Goal: Transaction & Acquisition: Purchase product/service

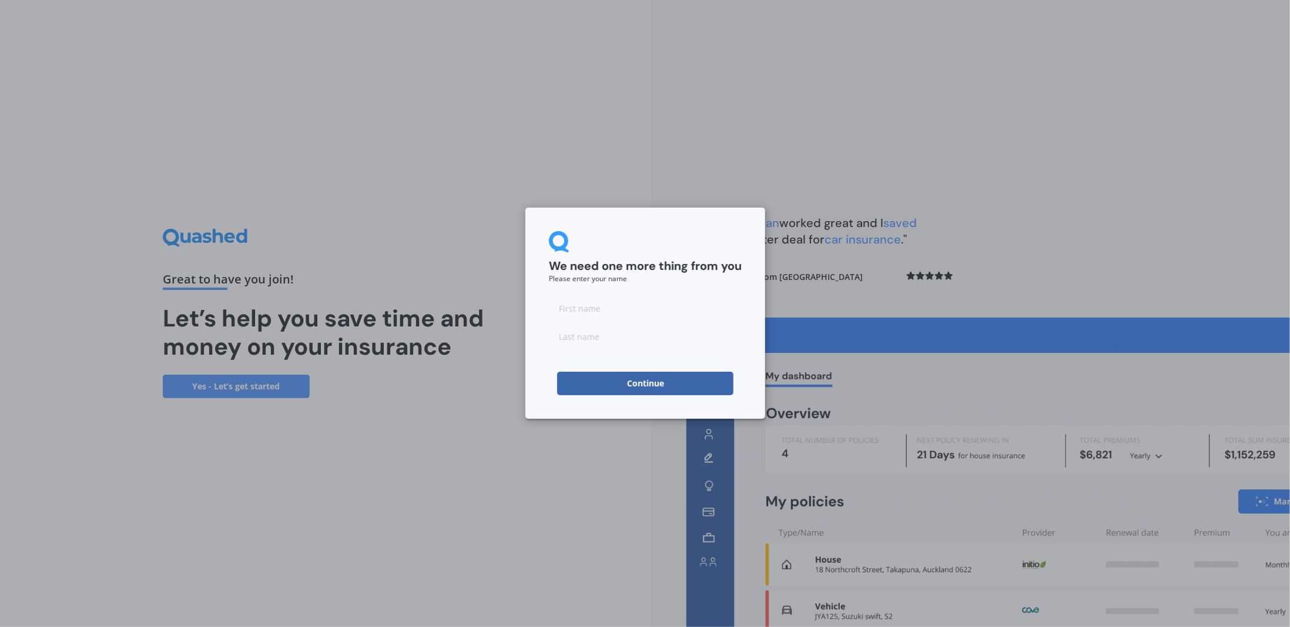
click at [586, 309] on input at bounding box center [645, 308] width 193 height 24
type input "Creina"
click at [597, 339] on input at bounding box center [645, 337] width 193 height 24
type input "Brunton"
click at [637, 388] on button "Continue" at bounding box center [645, 384] width 176 height 24
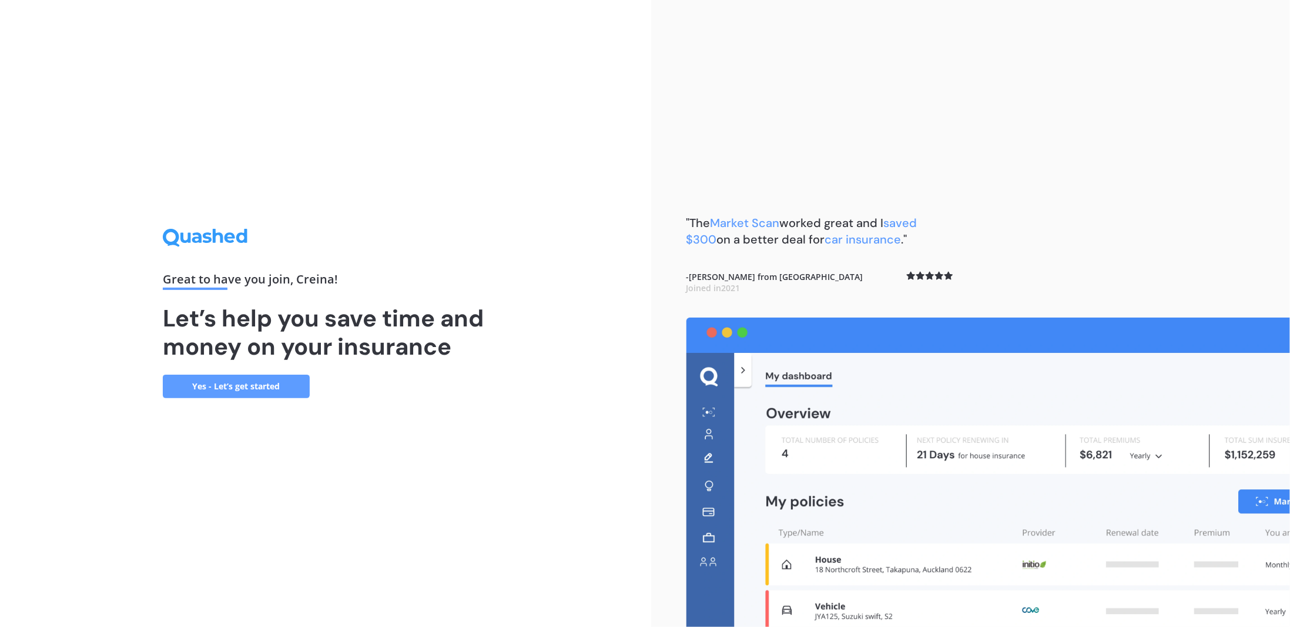
click at [287, 390] on link "Yes - Let’s get started" at bounding box center [236, 386] width 147 height 24
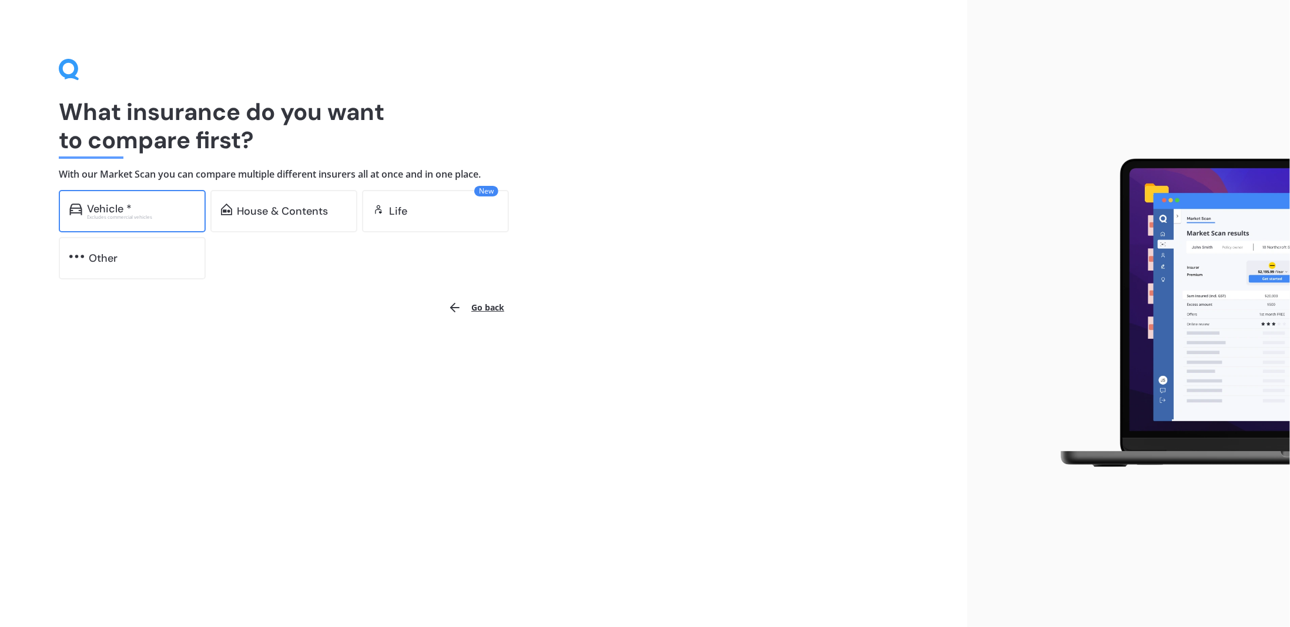
click at [127, 216] on div "Excludes commercial vehicles" at bounding box center [141, 217] width 108 height 5
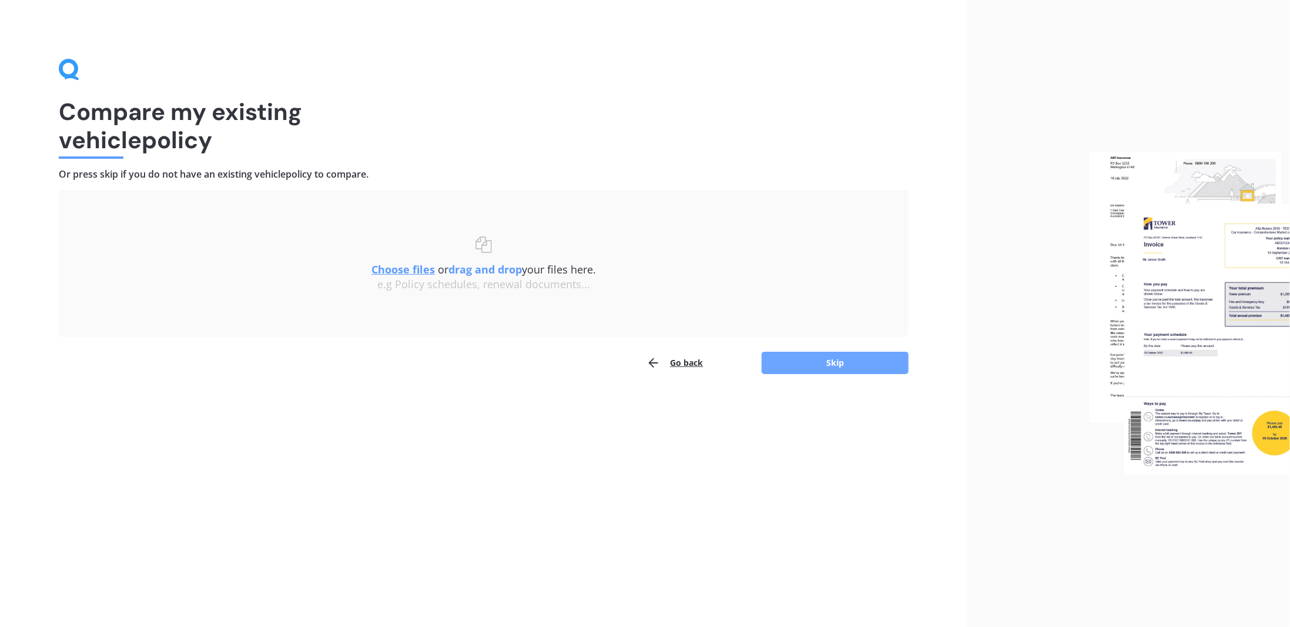
click at [816, 360] on button "Skip" at bounding box center [835, 363] width 147 height 22
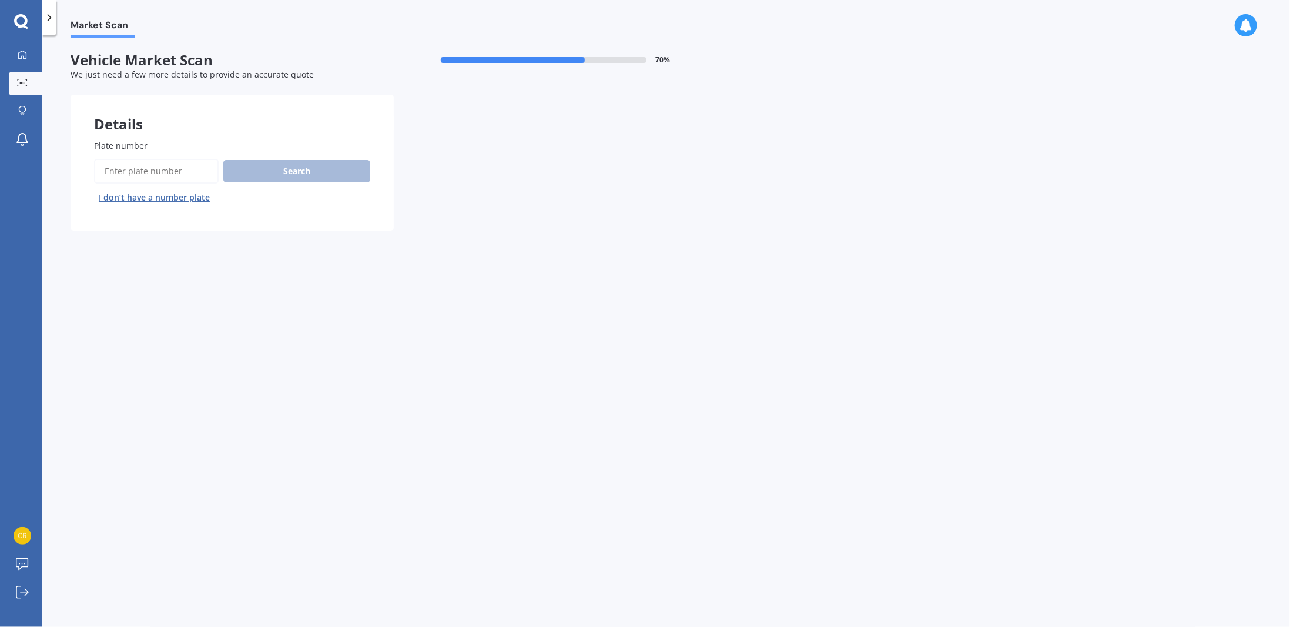
click at [126, 177] on input "Plate number" at bounding box center [156, 171] width 125 height 25
paste input "QZJ261"
type input "QZJ261"
click at [313, 168] on button "Search" at bounding box center [296, 171] width 147 height 22
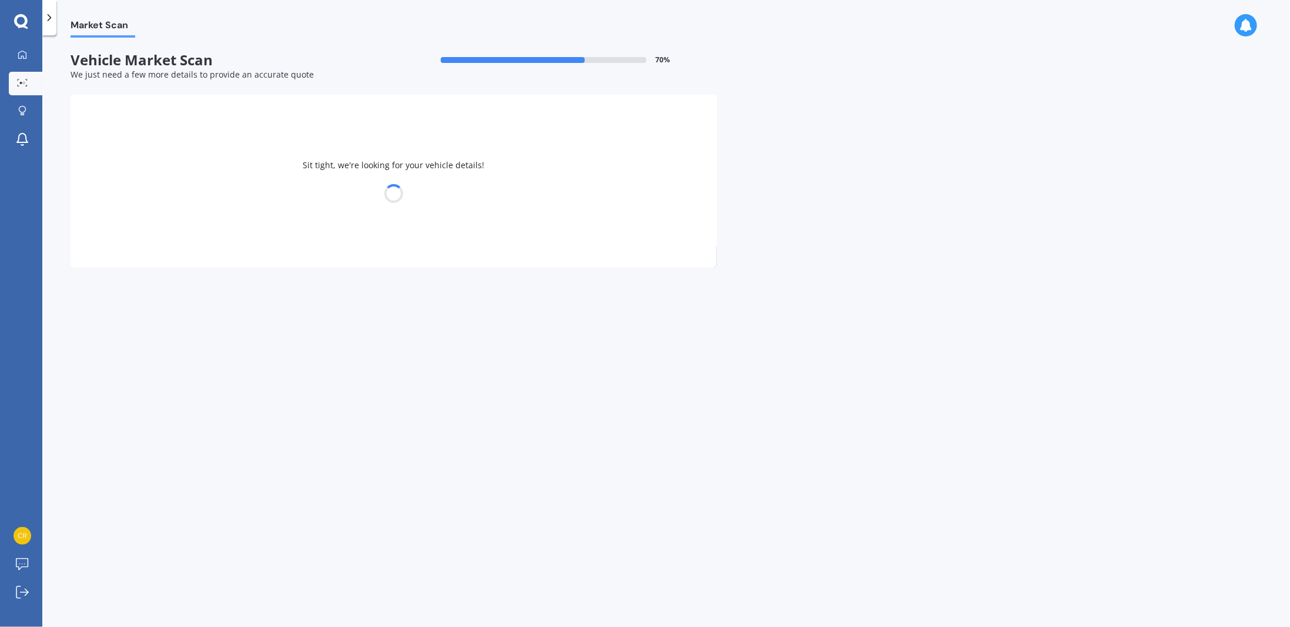
select select "MITSUBISHI"
select select "OUTLANDER"
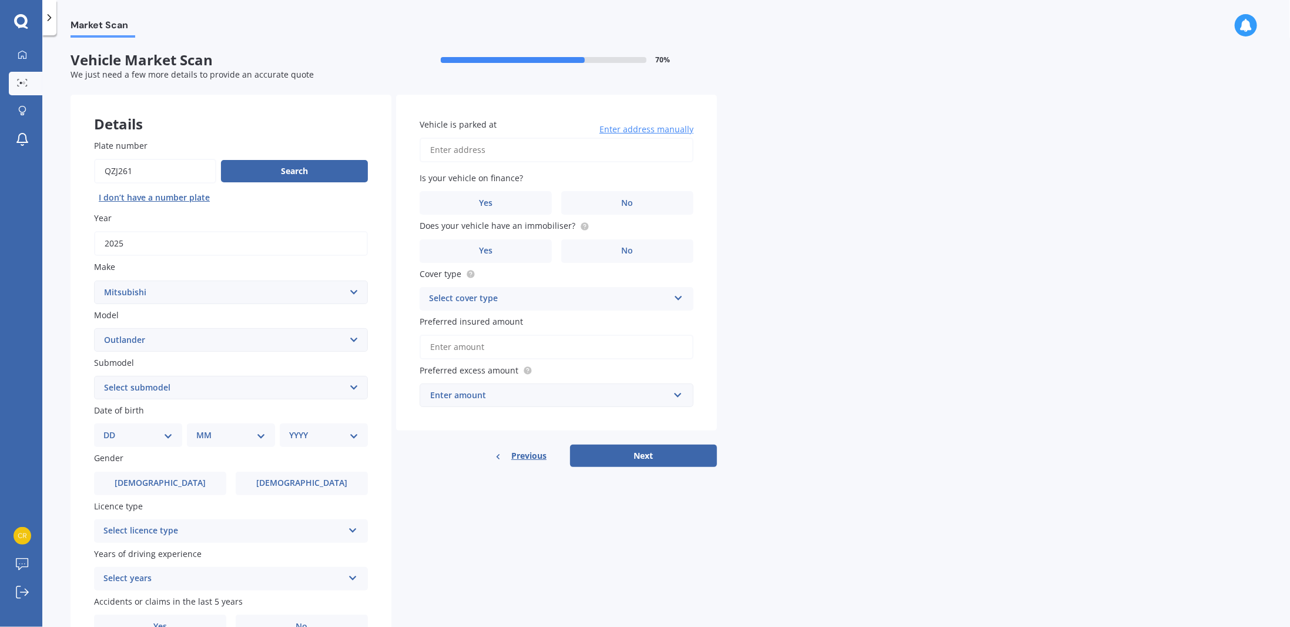
click at [172, 383] on select "Select submodel (All other) 2.4 Litre Station Wagon 3.0 Litre AWD 3.0 VRX Auto …" at bounding box center [231, 388] width 274 height 24
select select "VRX 2.5P/4WD/CVT"
click at [94, 376] on select "Select submodel (All other) 2.4 Litre Station Wagon 3.0 Litre AWD 3.0 VRX Auto …" at bounding box center [231, 388] width 274 height 24
click at [156, 436] on select "DD 01 02 03 04 05 06 07 08 09 10 11 12 13 14 15 16 17 18 19 20 21 22 23 24 25 2…" at bounding box center [137, 435] width 69 height 13
select select "15"
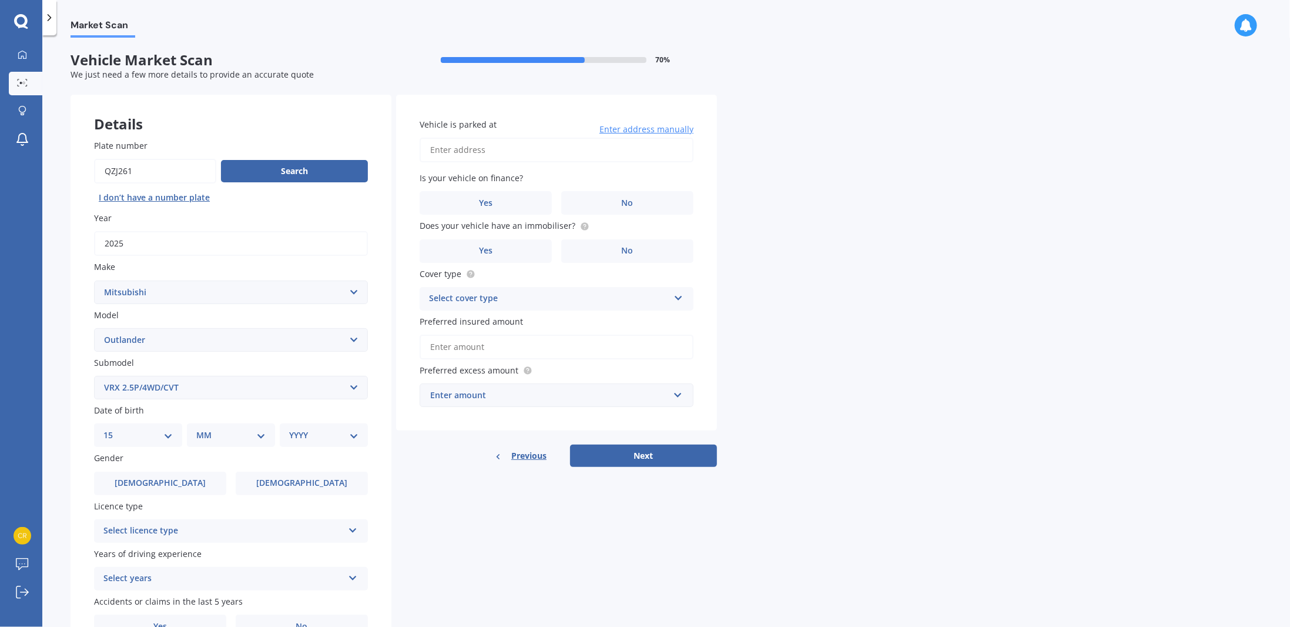
click at [113, 429] on select "DD 01 02 03 04 05 06 07 08 09 10 11 12 13 14 15 16 17 18 19 20 21 22 23 24 25 2…" at bounding box center [137, 435] width 69 height 13
click at [224, 434] on select "MM 01 02 03 04 05 06 07 08 09 10 11 12" at bounding box center [233, 435] width 65 height 13
select select "03"
click at [201, 429] on select "MM 01 02 03 04 05 06 07 08 09 10 11 12" at bounding box center [233, 435] width 65 height 13
click at [309, 439] on select "YYYY 2025 2024 2023 2022 2021 2020 2019 2018 2017 2016 2015 2014 2013 2012 2011…" at bounding box center [321, 435] width 65 height 13
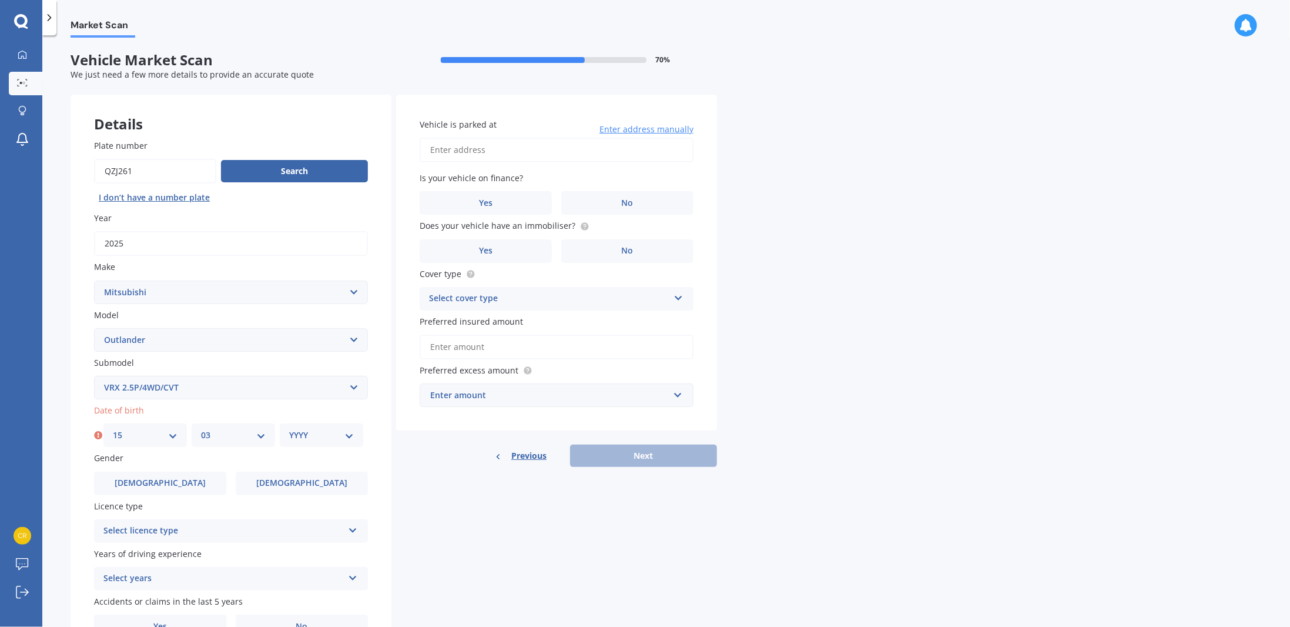
select select "1989"
click at [289, 429] on select "YYYY 2025 2024 2023 2022 2021 2020 2019 2018 2017 2016 2015 2014 2013 2012 2011…" at bounding box center [321, 435] width 65 height 13
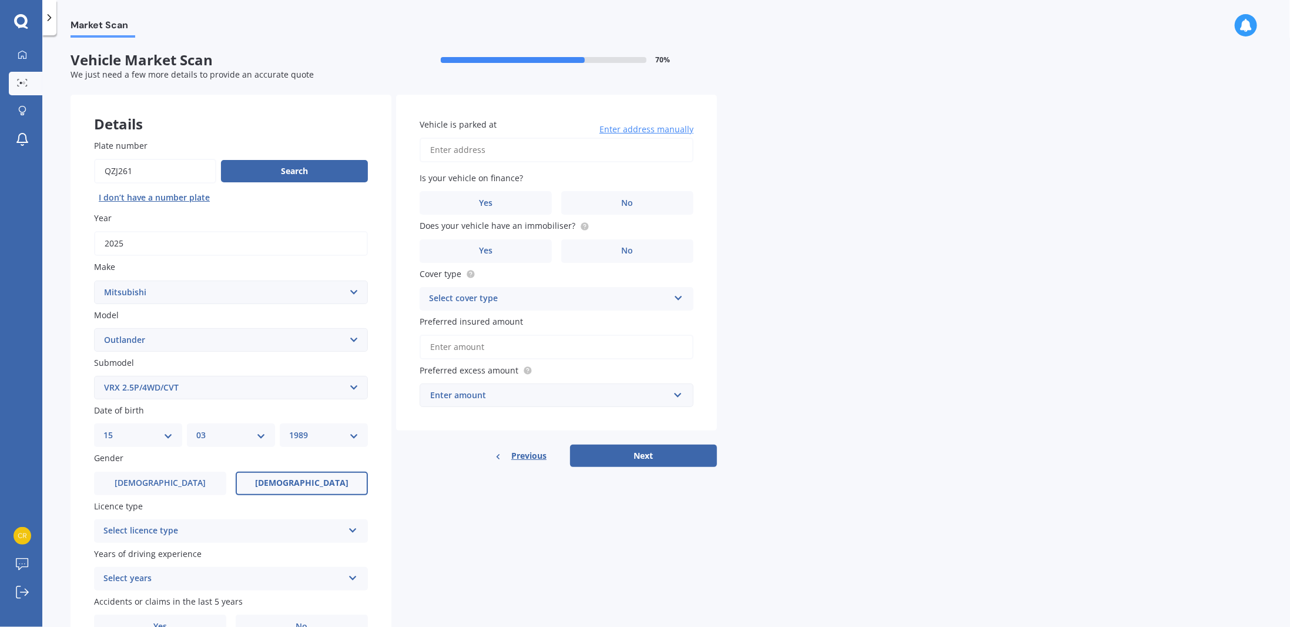
click at [275, 484] on label "[DEMOGRAPHIC_DATA]" at bounding box center [302, 484] width 132 height 24
click at [0, 0] on input "[DEMOGRAPHIC_DATA]" at bounding box center [0, 0] width 0 height 0
click at [185, 536] on div "Select licence type" at bounding box center [223, 531] width 240 height 14
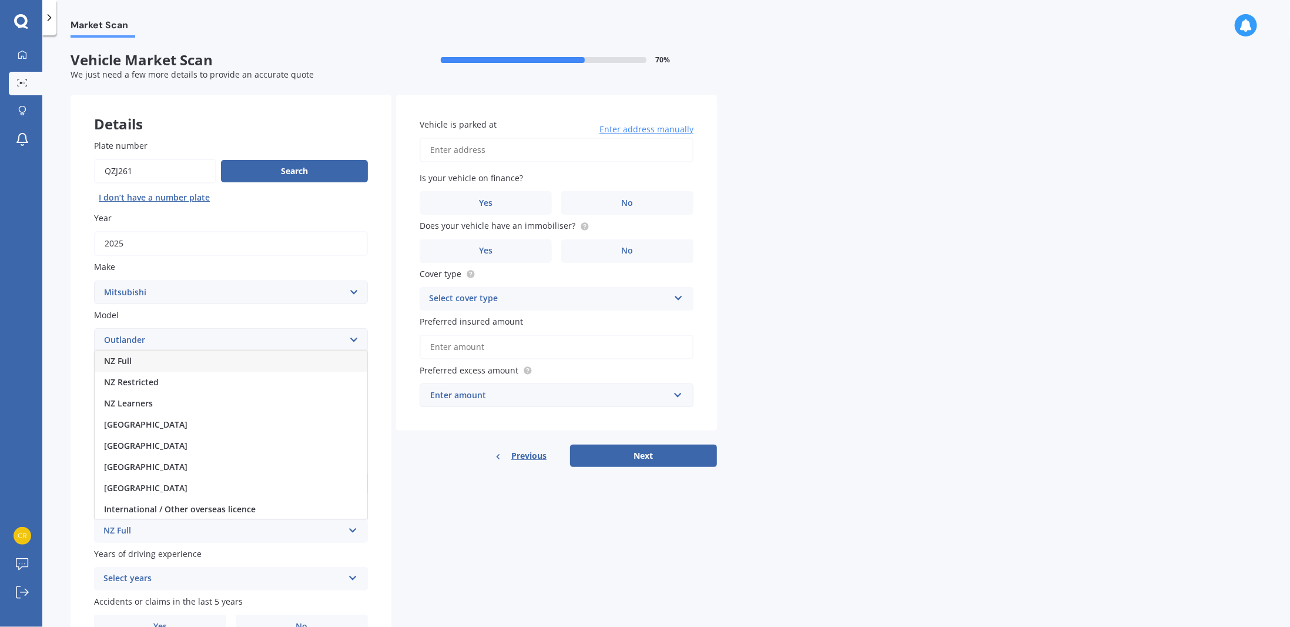
click at [175, 365] on div "NZ Full" at bounding box center [231, 360] width 273 height 21
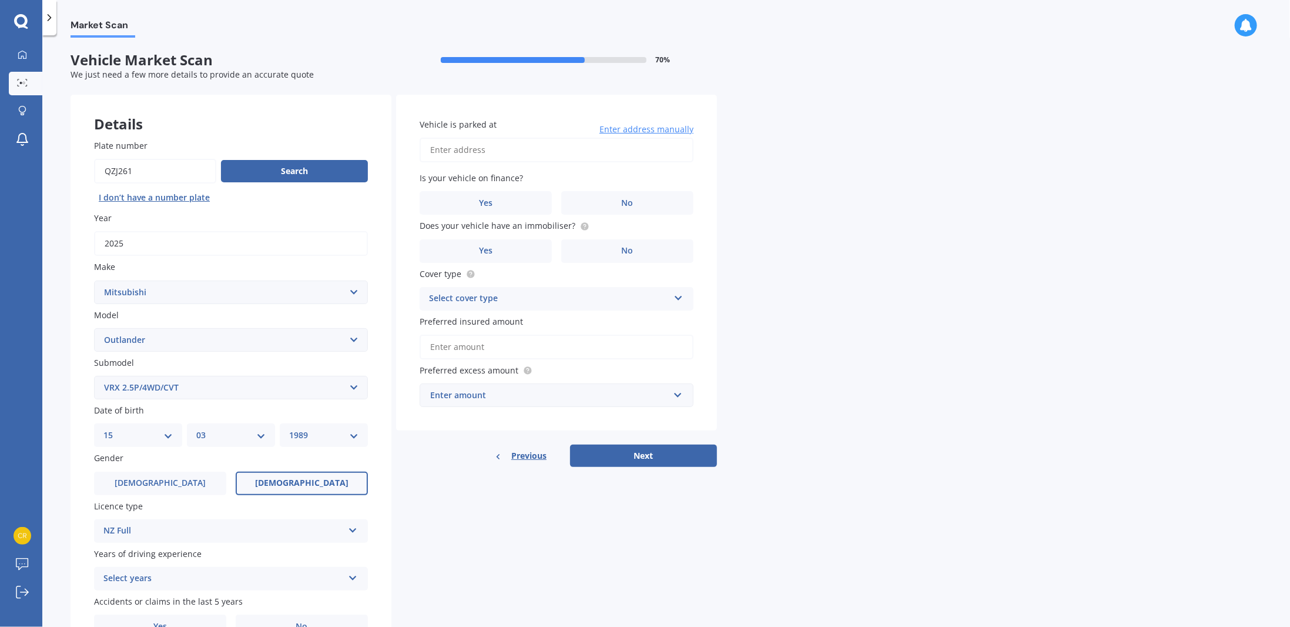
click at [225, 581] on div "Select years" at bounding box center [223, 578] width 240 height 14
click at [174, 476] on div "5 or more years" at bounding box center [231, 470] width 273 height 21
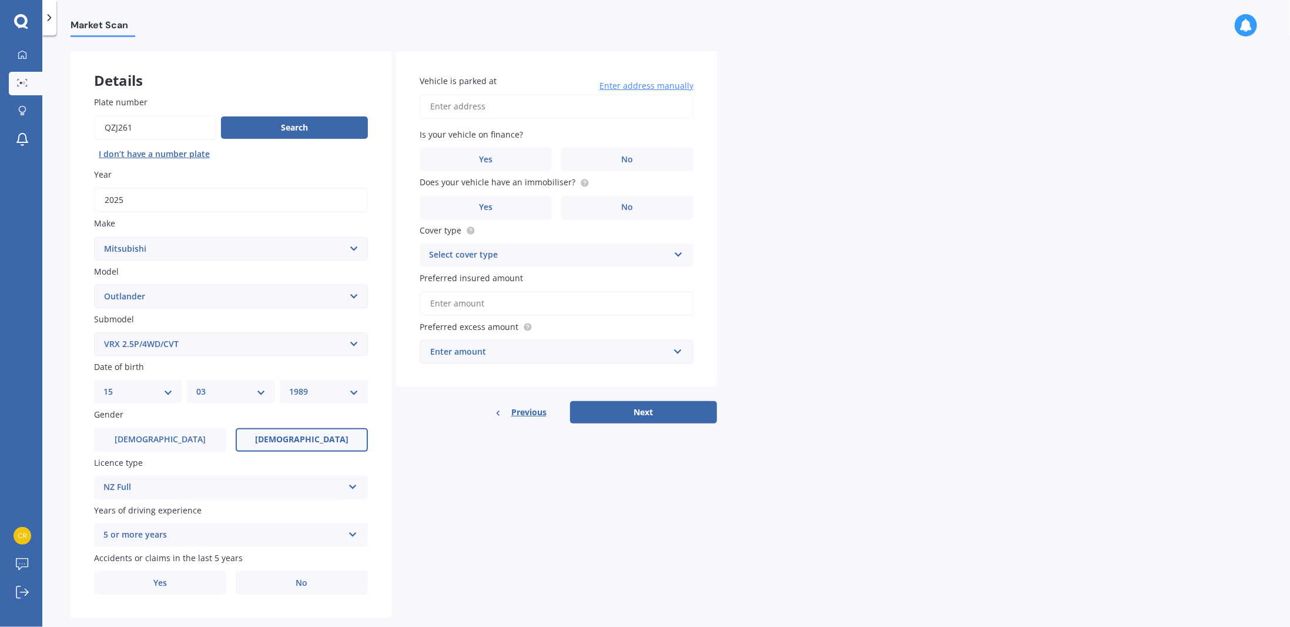
scroll to position [67, 0]
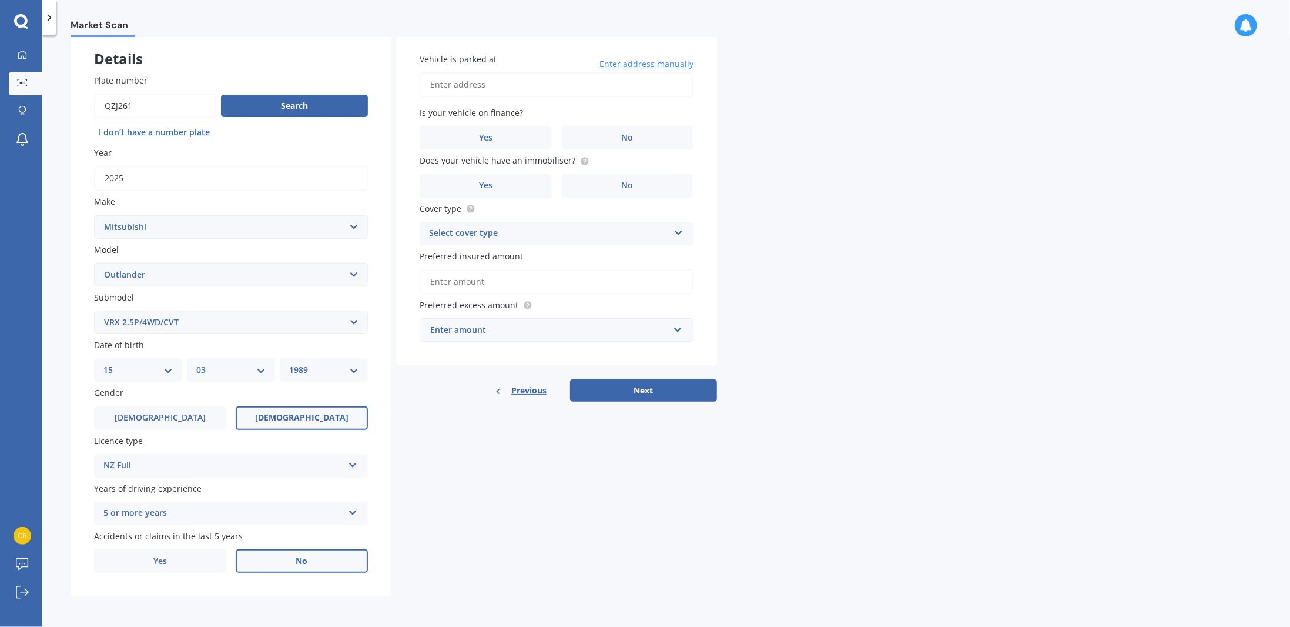
click at [307, 563] on span "No" at bounding box center [302, 561] width 12 height 10
click at [0, 0] on input "No" at bounding box center [0, 0] width 0 height 0
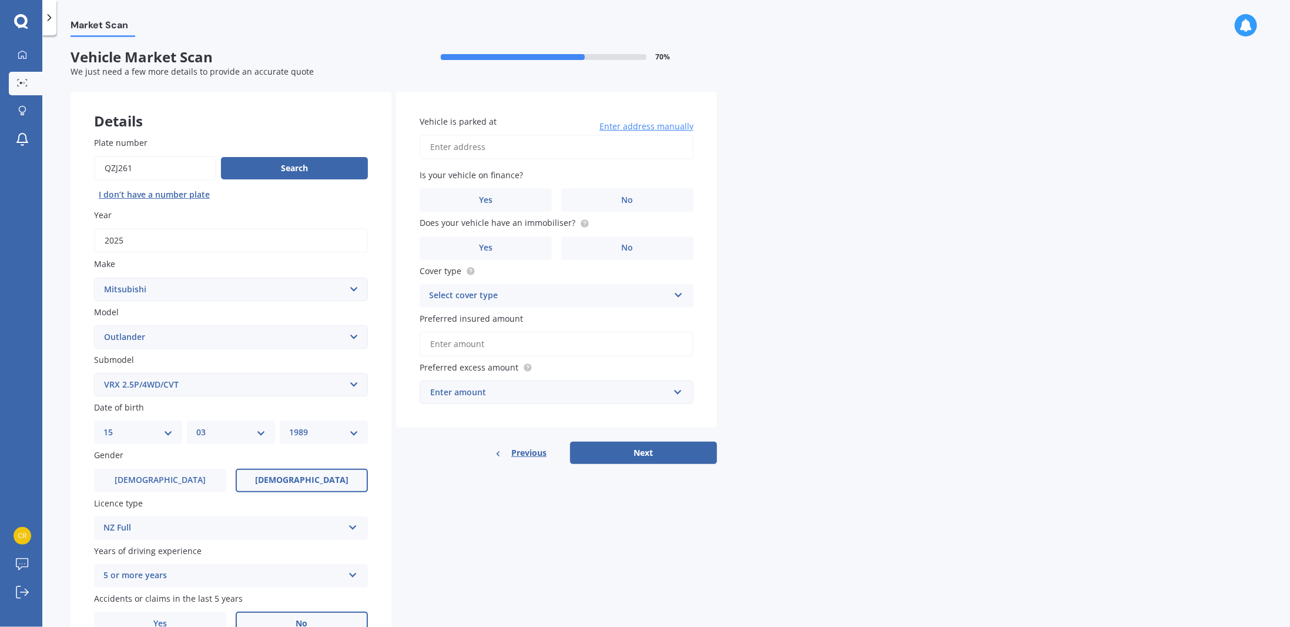
scroll to position [0, 0]
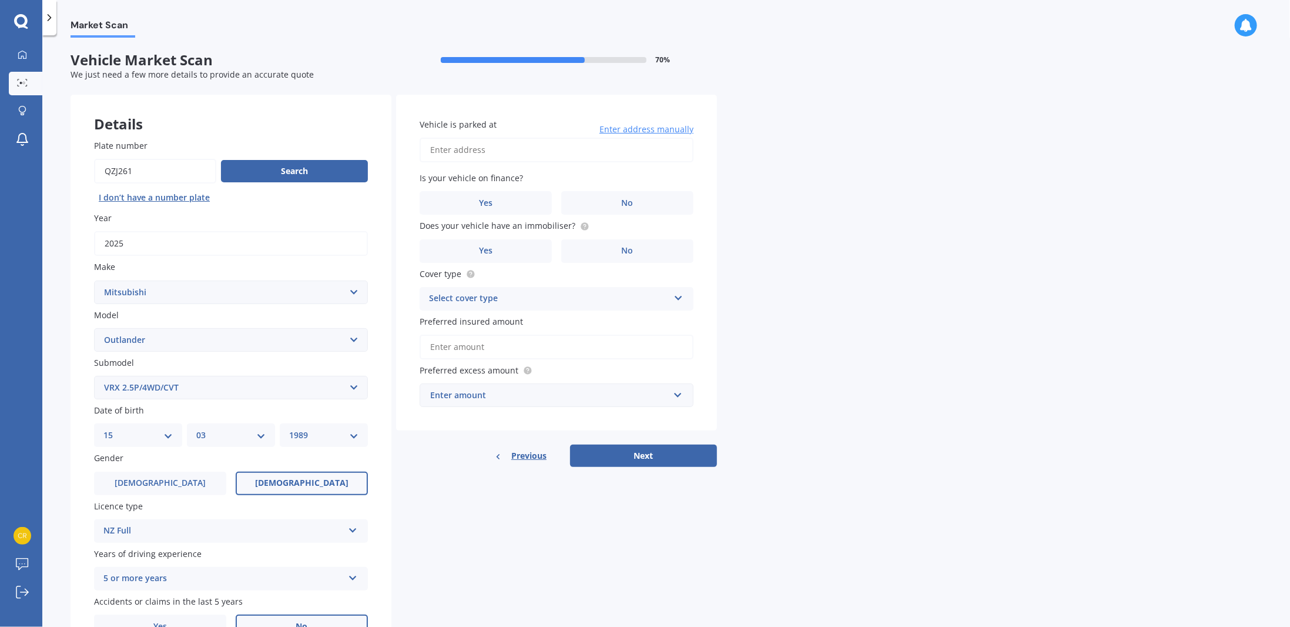
click at [481, 146] on input "Vehicle is parked at" at bounding box center [557, 150] width 274 height 25
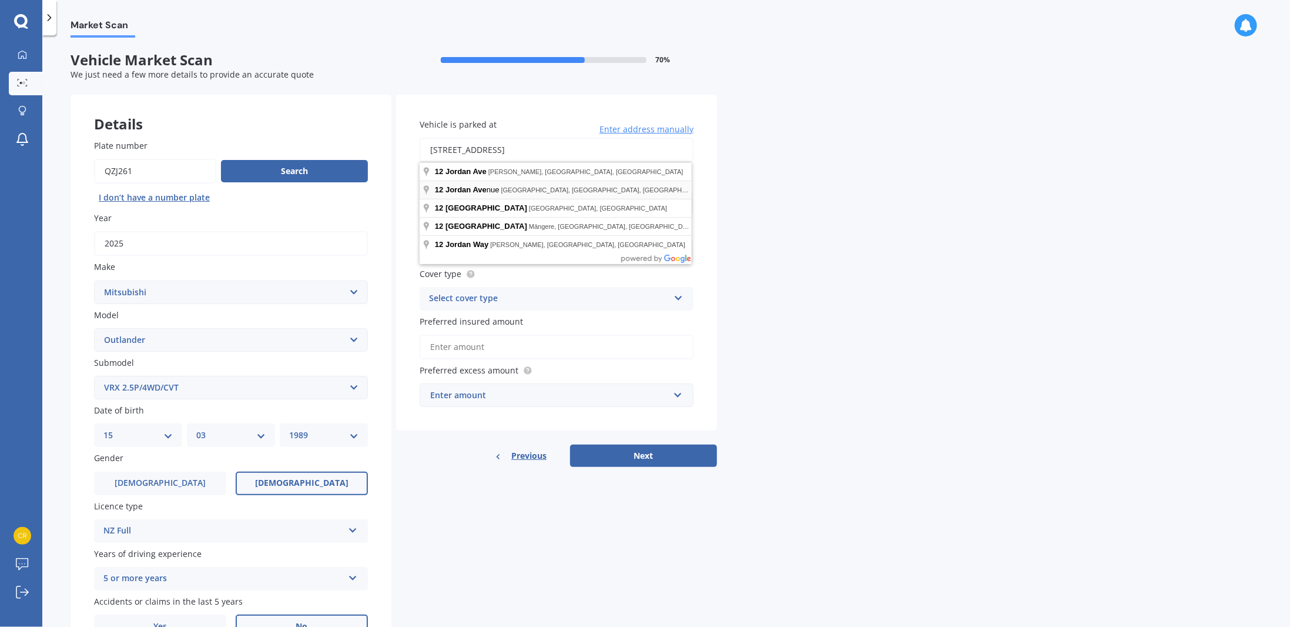
type input "[STREET_ADDRESS]"
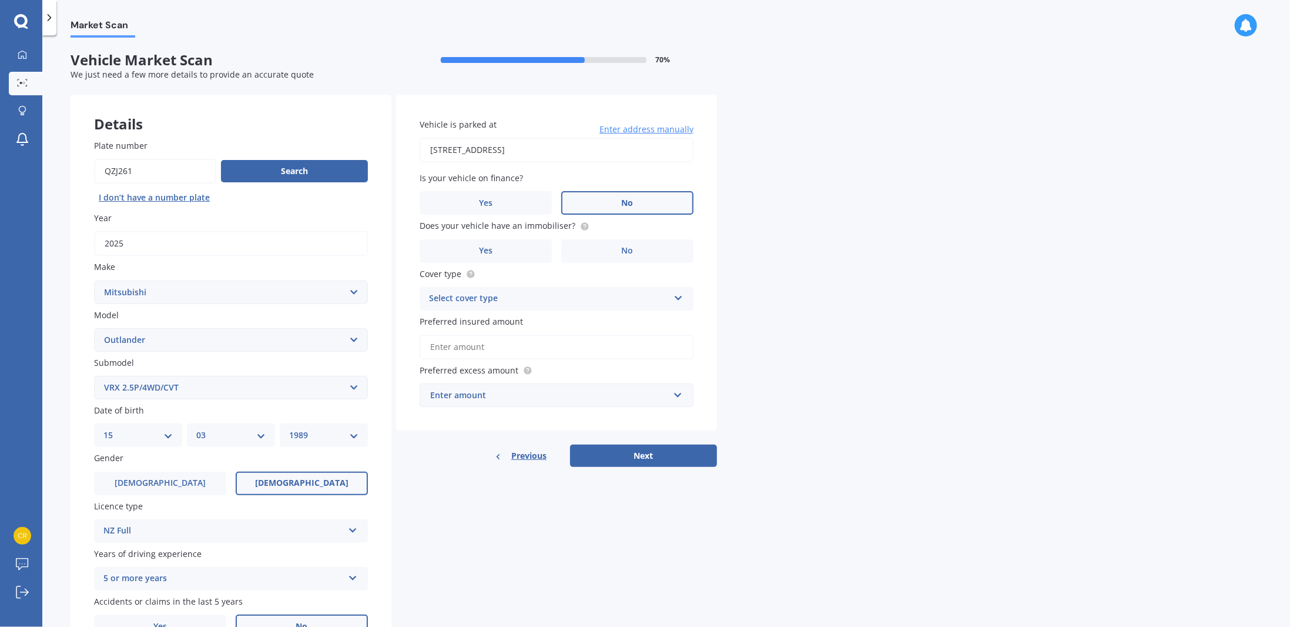
click at [653, 206] on label "No" at bounding box center [627, 203] width 132 height 24
click at [0, 0] on input "No" at bounding box center [0, 0] width 0 height 0
click at [580, 226] on icon at bounding box center [584, 226] width 9 height 9
click at [511, 249] on label "Yes" at bounding box center [486, 251] width 132 height 24
click at [0, 0] on input "Yes" at bounding box center [0, 0] width 0 height 0
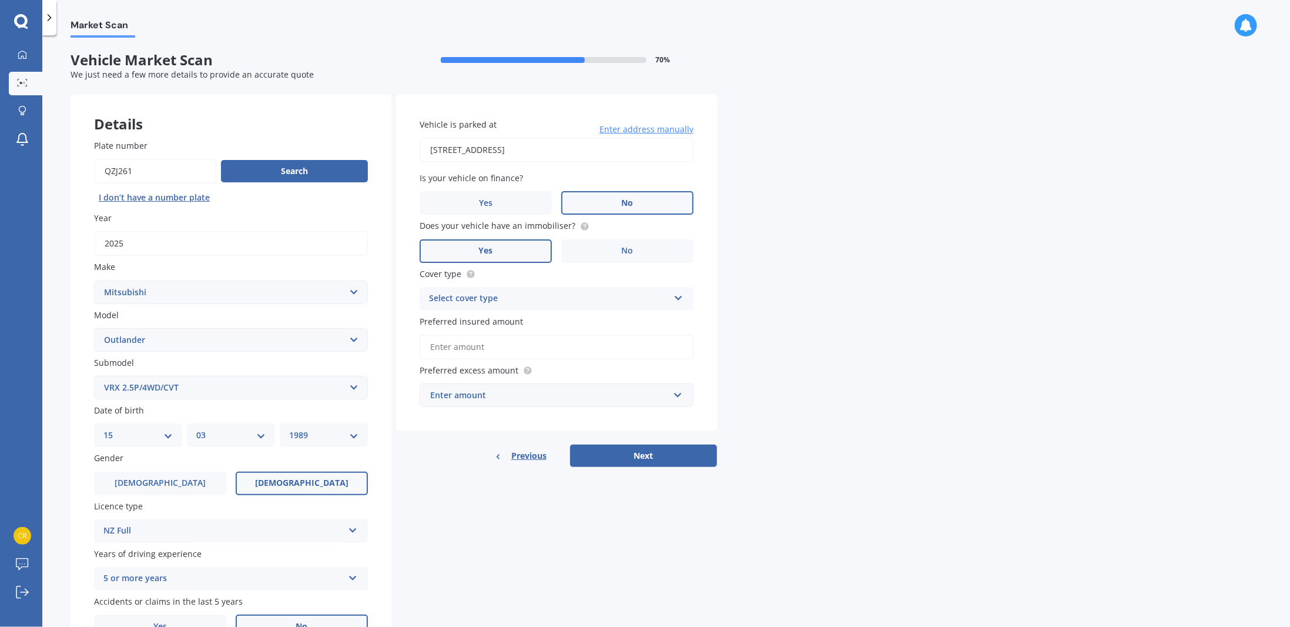
click at [530, 306] on div "Select cover type Comprehensive Third Party, Fire & Theft Third Party" at bounding box center [557, 299] width 274 height 24
click at [511, 320] on div "Comprehensive" at bounding box center [556, 321] width 273 height 21
click at [510, 343] on input "Preferred insured amount" at bounding box center [557, 347] width 274 height 25
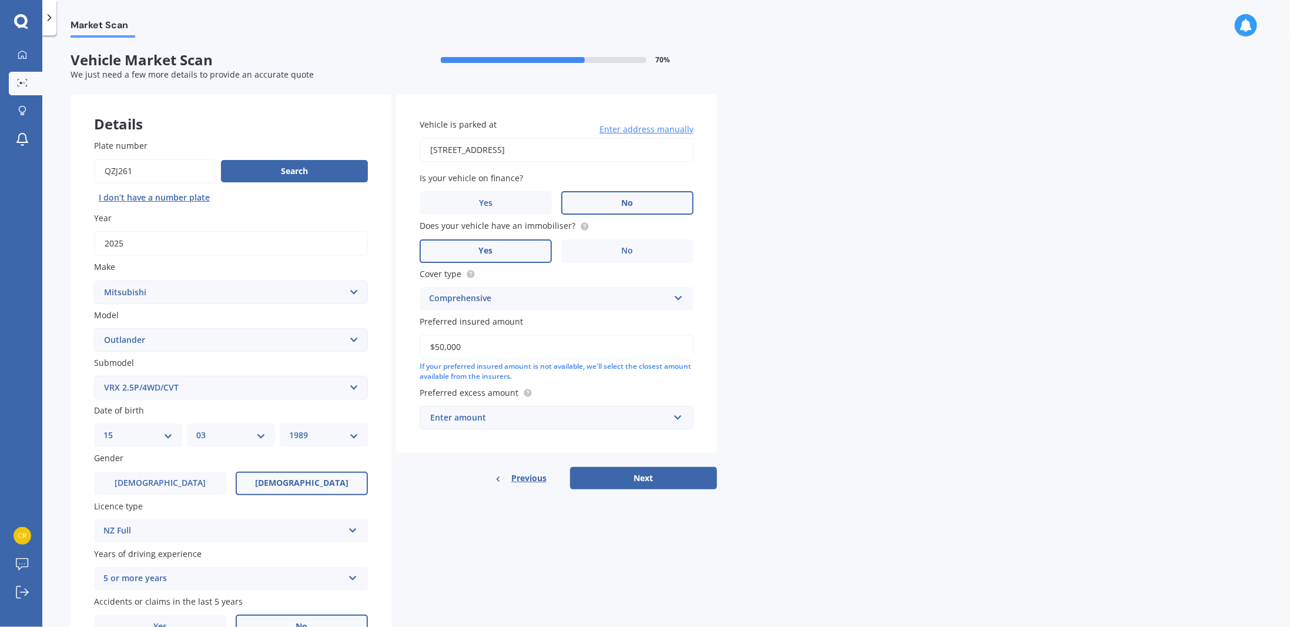
type input "$50,000"
click at [502, 376] on div "If your preferred insured amount is not available, we'll select the closest amo…" at bounding box center [557, 372] width 274 height 20
click at [496, 427] on input "text" at bounding box center [552, 417] width 263 height 22
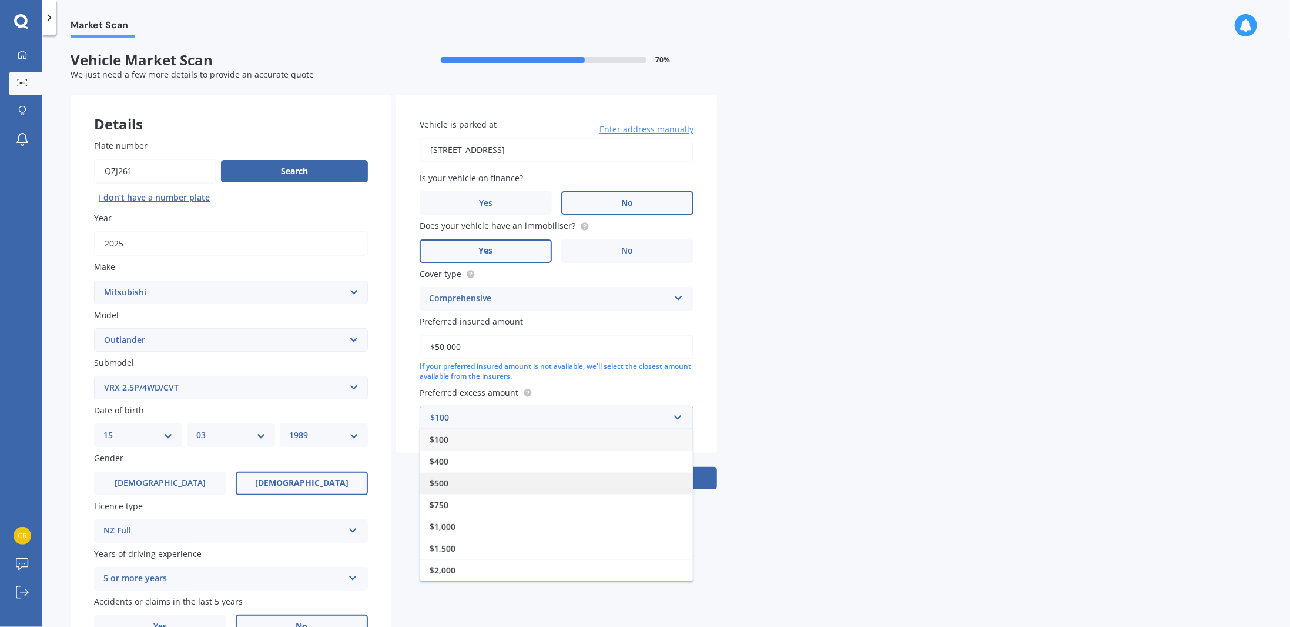
click at [464, 485] on div "$500" at bounding box center [556, 483] width 273 height 22
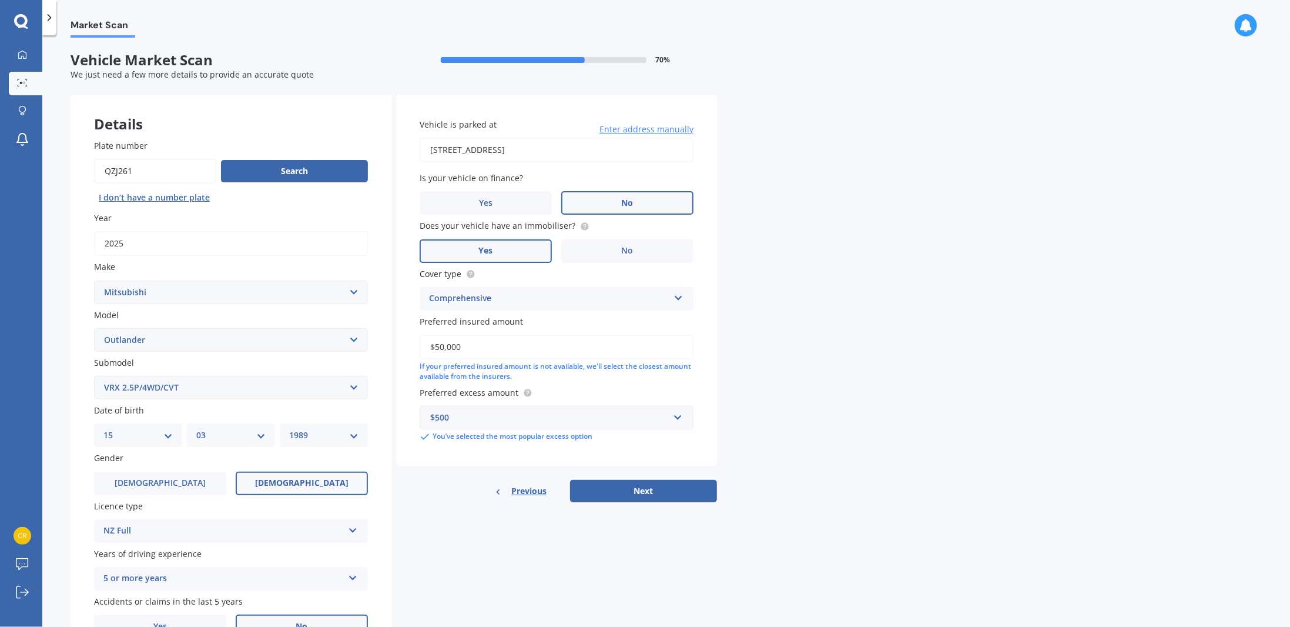
click at [650, 493] on button "Next" at bounding box center [643, 491] width 147 height 22
select select "15"
select select "03"
select select "1989"
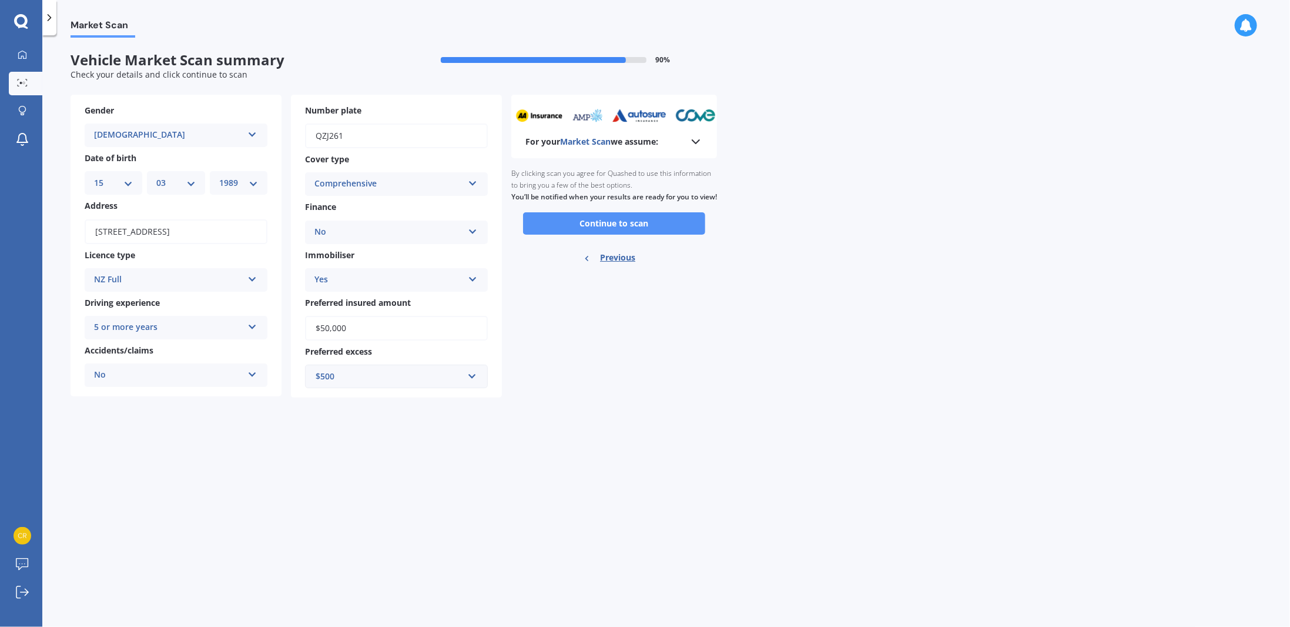
click at [564, 235] on button "Continue to scan" at bounding box center [614, 223] width 182 height 22
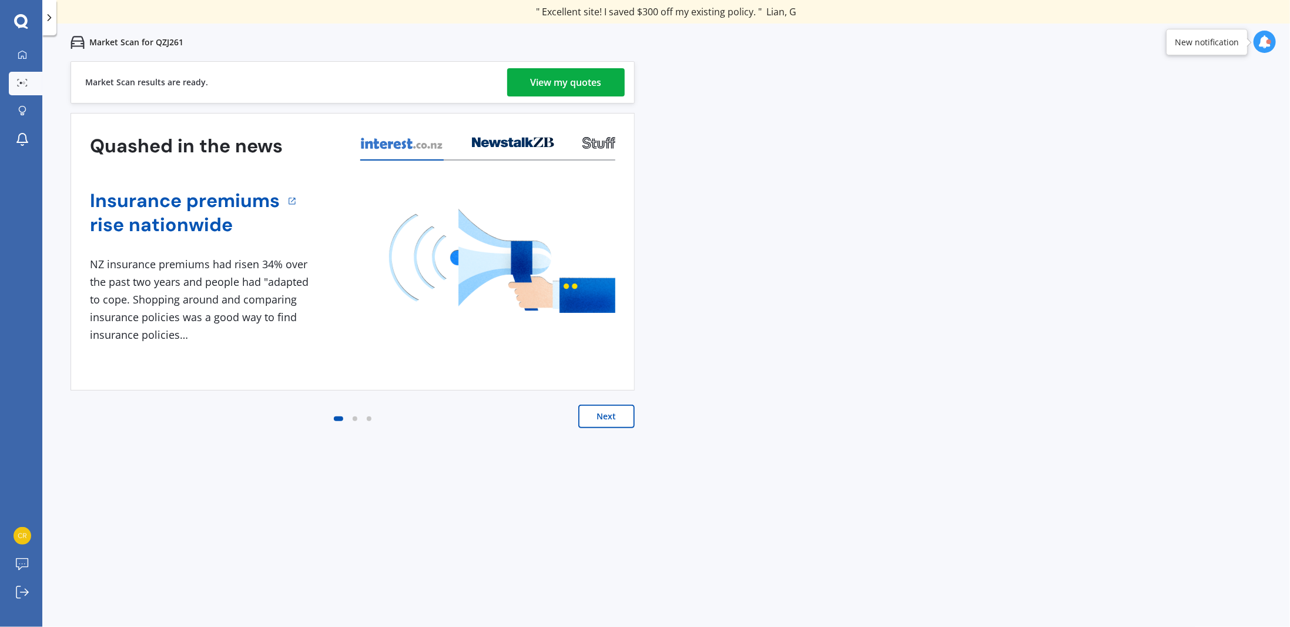
click at [544, 82] on div "View my quotes" at bounding box center [566, 82] width 71 height 28
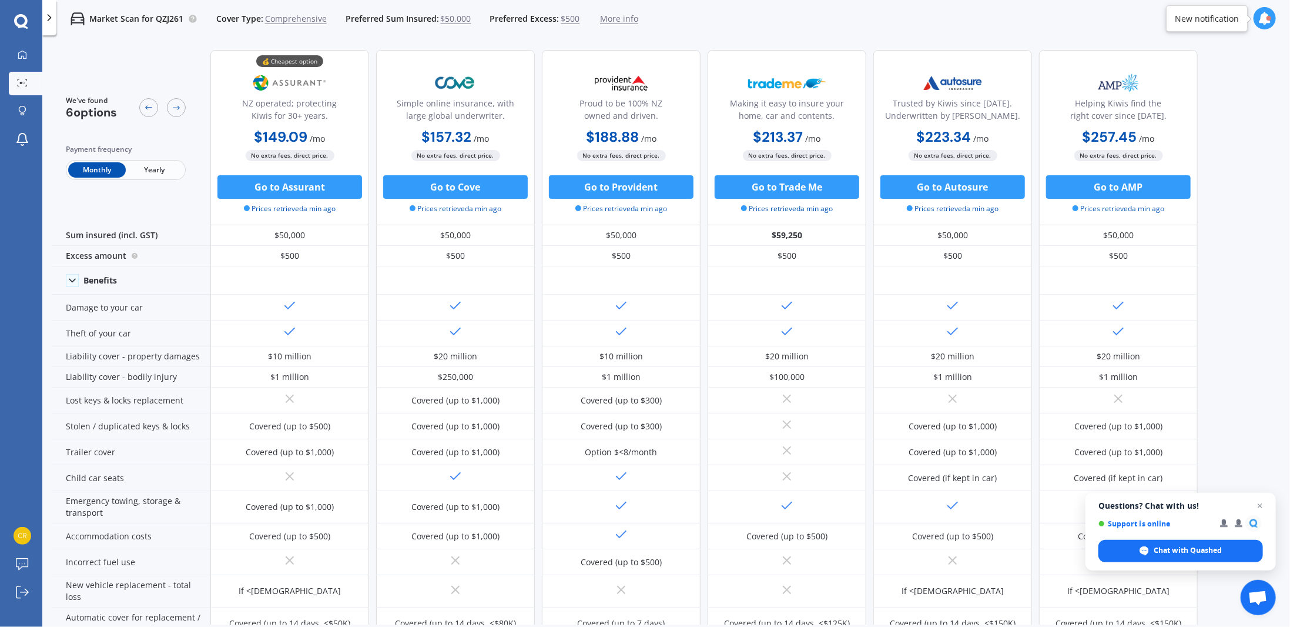
click at [172, 172] on span "Yearly" at bounding box center [155, 169] width 58 height 15
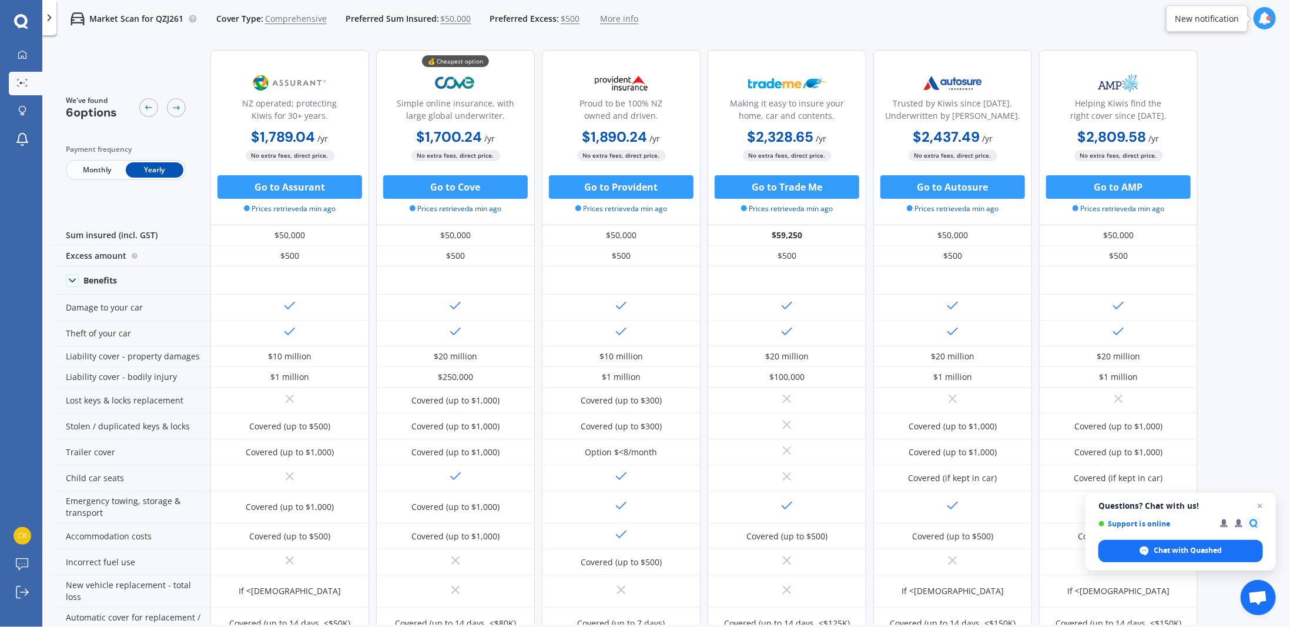
click at [95, 170] on span "Monthly" at bounding box center [97, 169] width 58 height 15
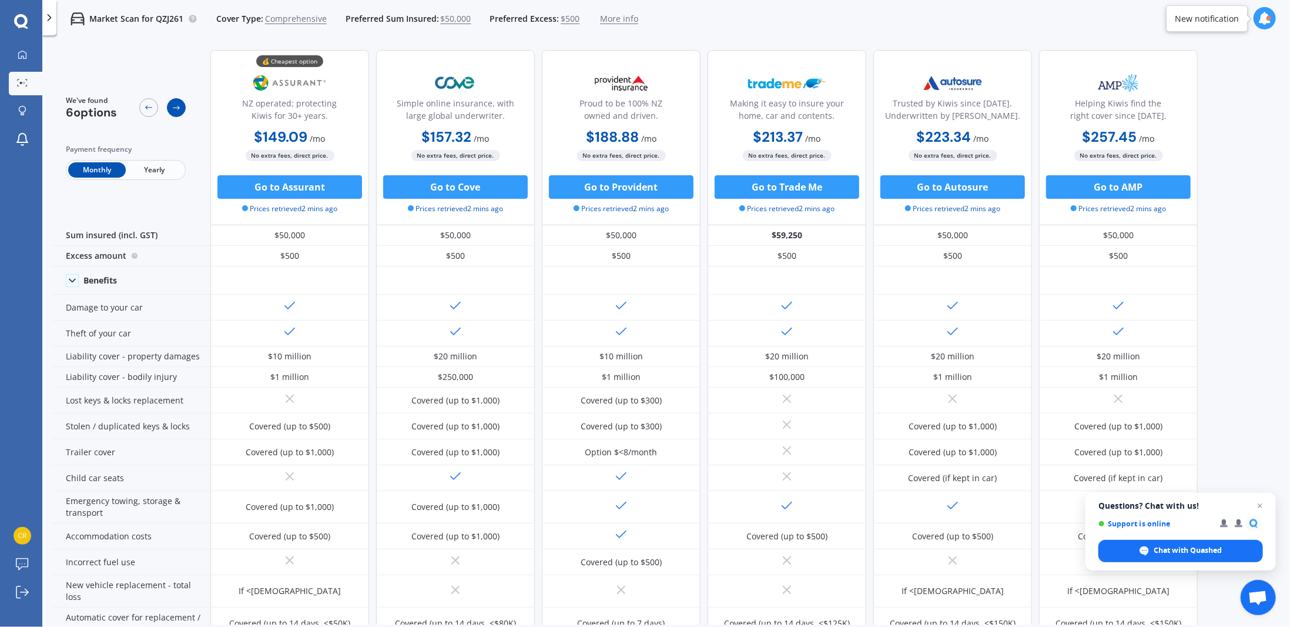
click at [179, 109] on icon at bounding box center [176, 107] width 9 height 9
